Goal: Task Accomplishment & Management: Manage account settings

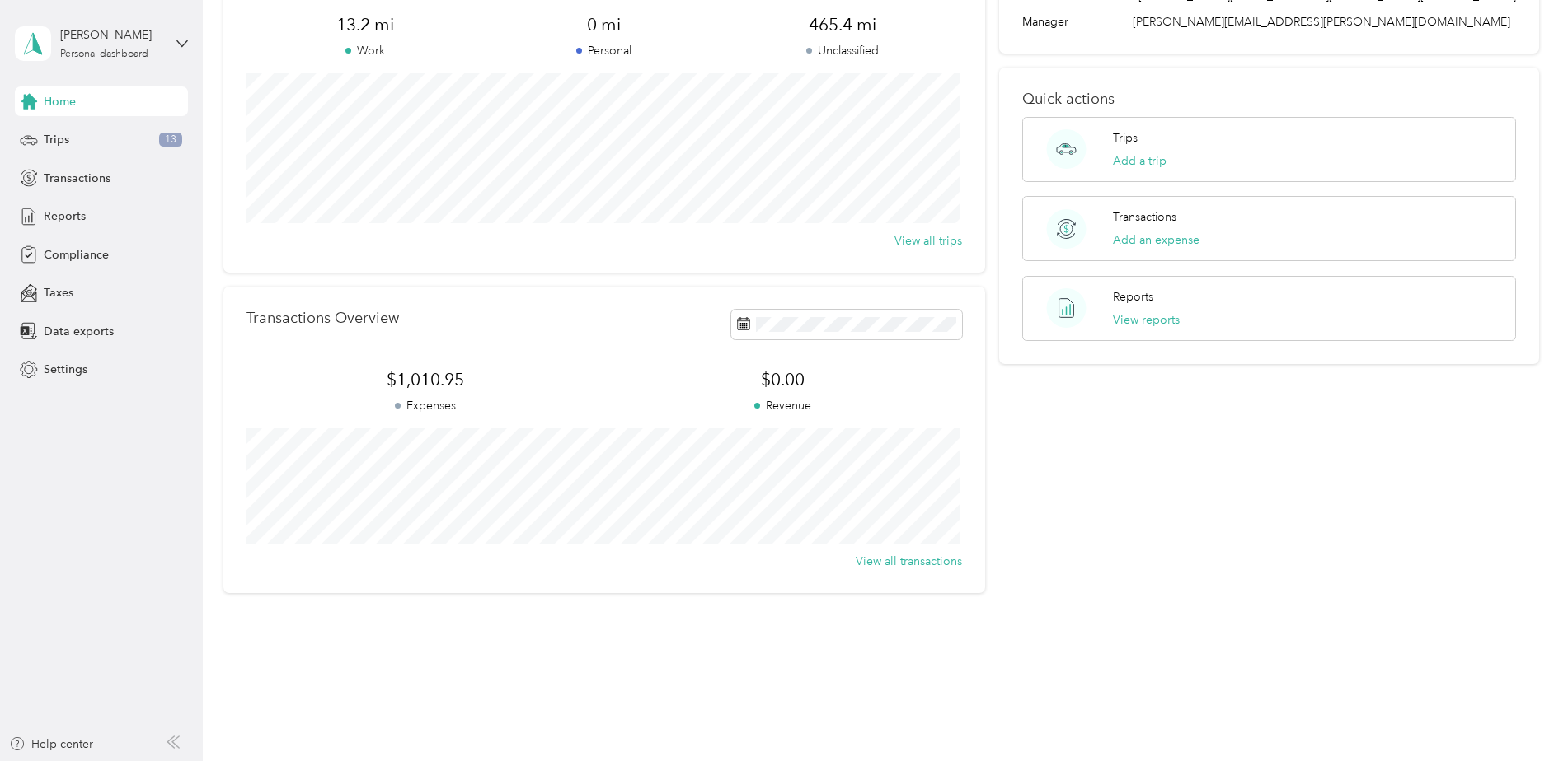
scroll to position [141, 0]
click at [915, 565] on button "View all transactions" at bounding box center [908, 560] width 106 height 18
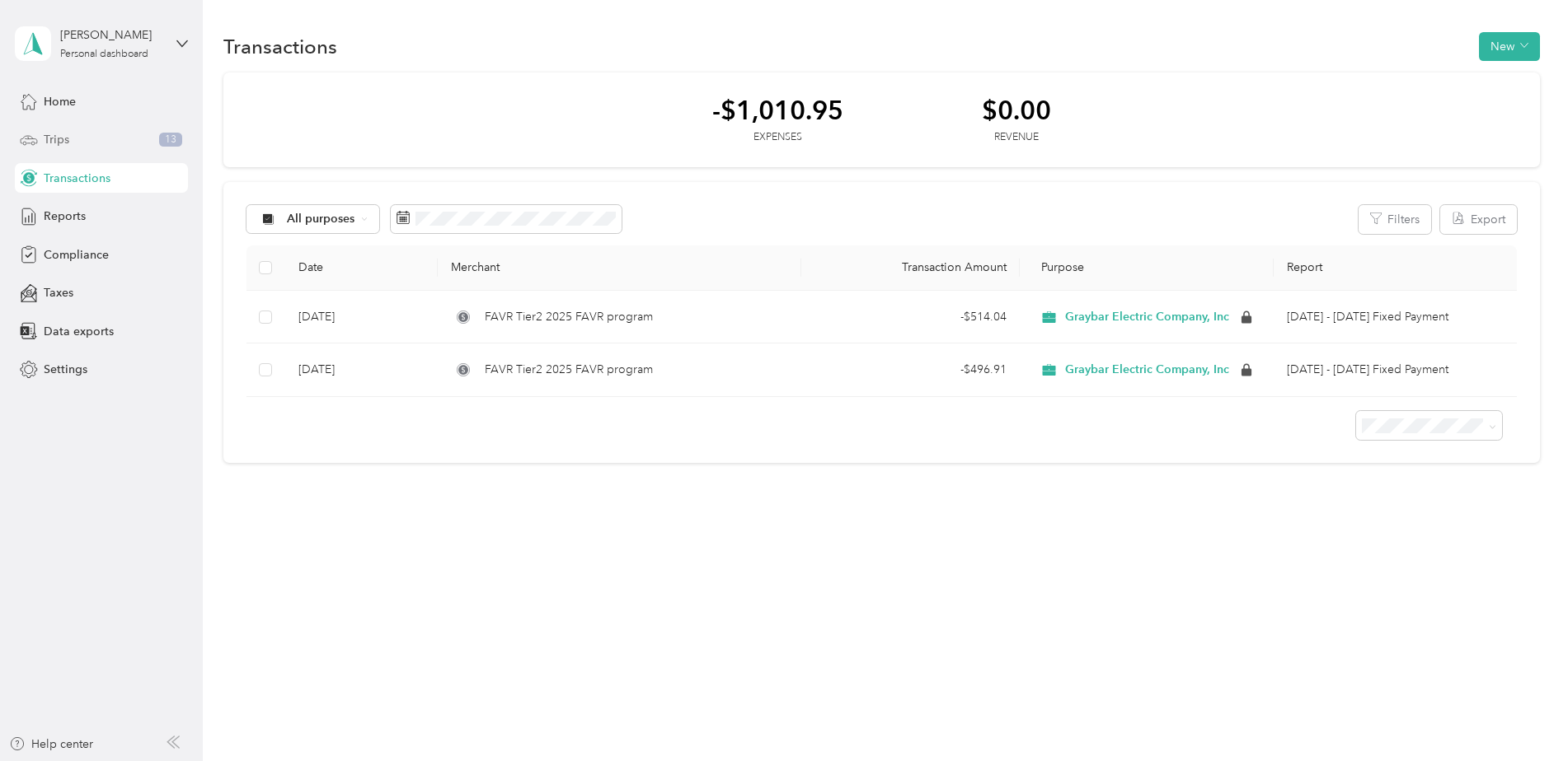
click at [64, 141] on span "Trips" at bounding box center [56, 140] width 26 height 18
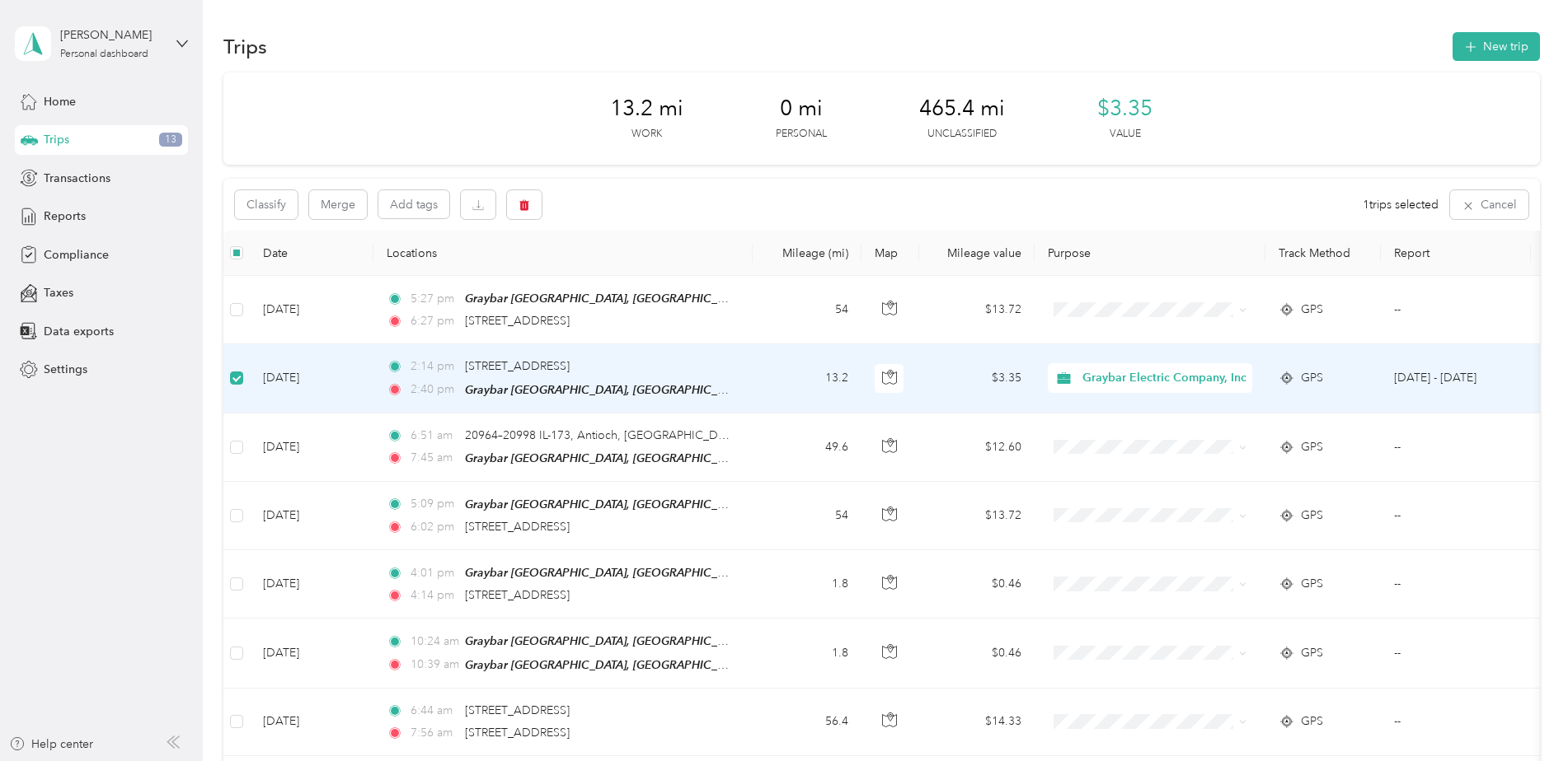
click at [1220, 49] on div "Trips New trip" at bounding box center [882, 46] width 1316 height 34
